Goal: Find specific page/section: Find specific page/section

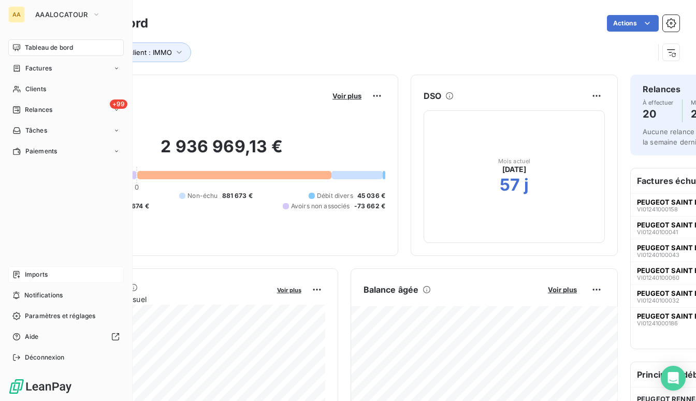
click at [25, 275] on span "Imports" at bounding box center [36, 274] width 23 height 9
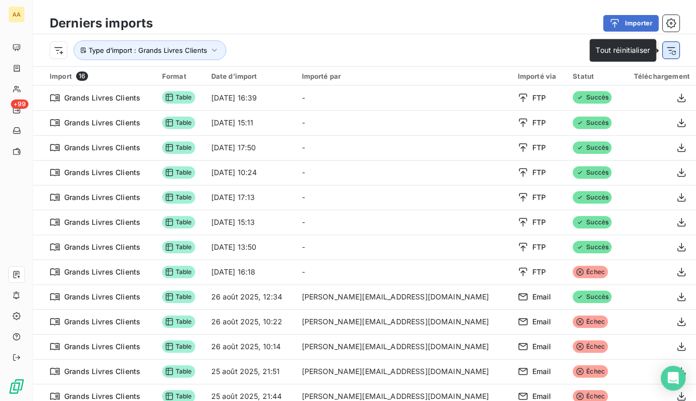
click at [666, 51] on icon "button" at bounding box center [671, 50] width 10 height 10
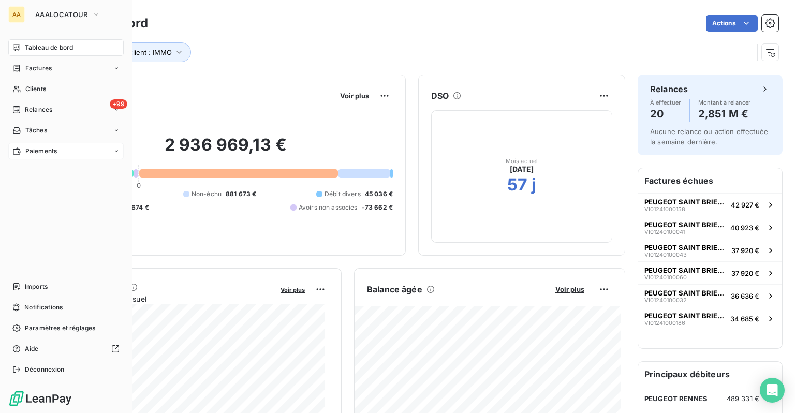
click at [45, 151] on span "Paiements" at bounding box center [41, 150] width 32 height 9
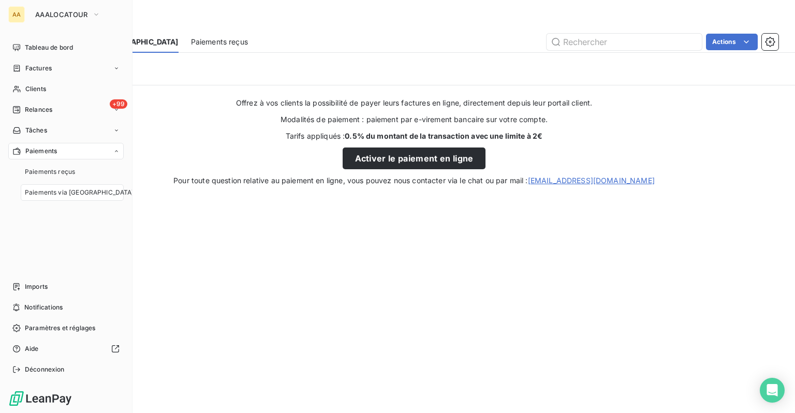
click at [60, 198] on div "Paiements via [GEOGRAPHIC_DATA]" at bounding box center [72, 192] width 103 height 17
